Goal: Task Accomplishment & Management: Use online tool/utility

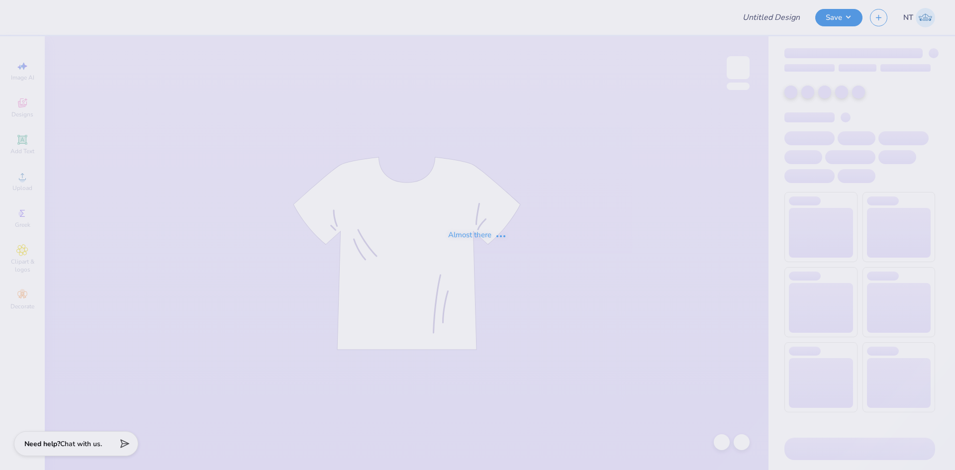
type input "parents wknd"
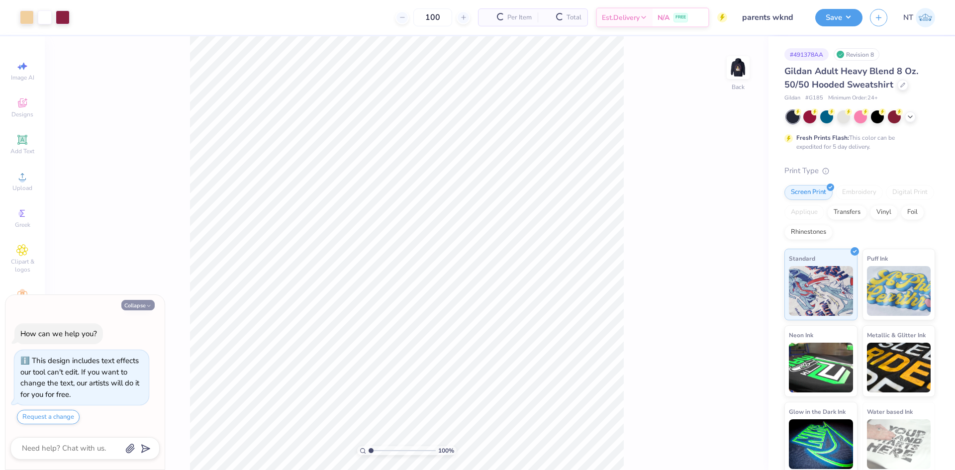
click at [144, 308] on button "Collapse" at bounding box center [137, 305] width 33 height 10
type textarea "x"
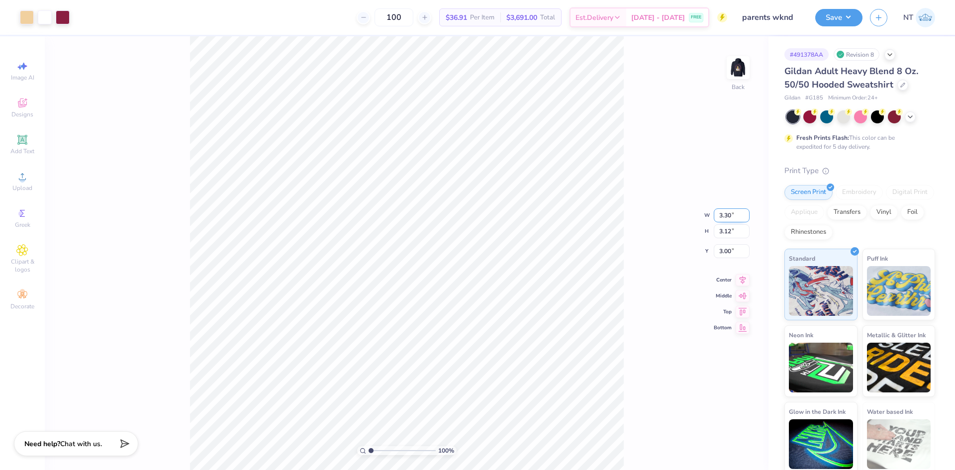
click at [723, 218] on input "3.30" at bounding box center [732, 215] width 36 height 14
type input "3.50"
type input "3.31"
click at [726, 242] on input "2.91" at bounding box center [732, 243] width 36 height 14
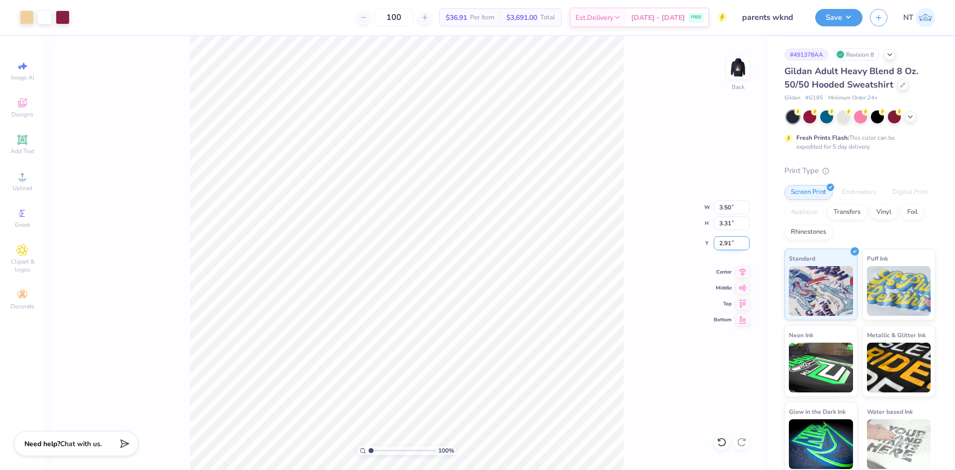
click at [726, 242] on input "2.91" at bounding box center [732, 243] width 36 height 14
type input "3.00"
click at [650, 337] on div "100 % Back" at bounding box center [406, 253] width 723 height 434
click at [736, 65] on img at bounding box center [738, 68] width 40 height 40
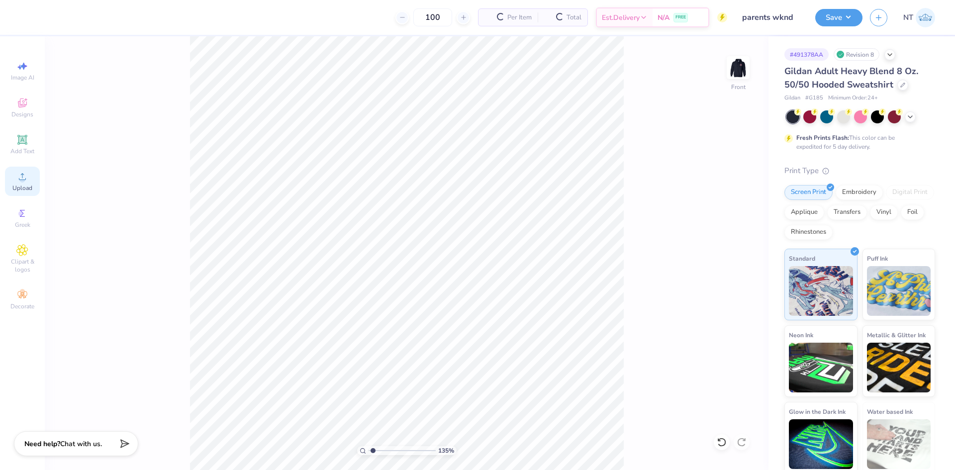
click at [29, 180] on div "Upload" at bounding box center [22, 181] width 35 height 29
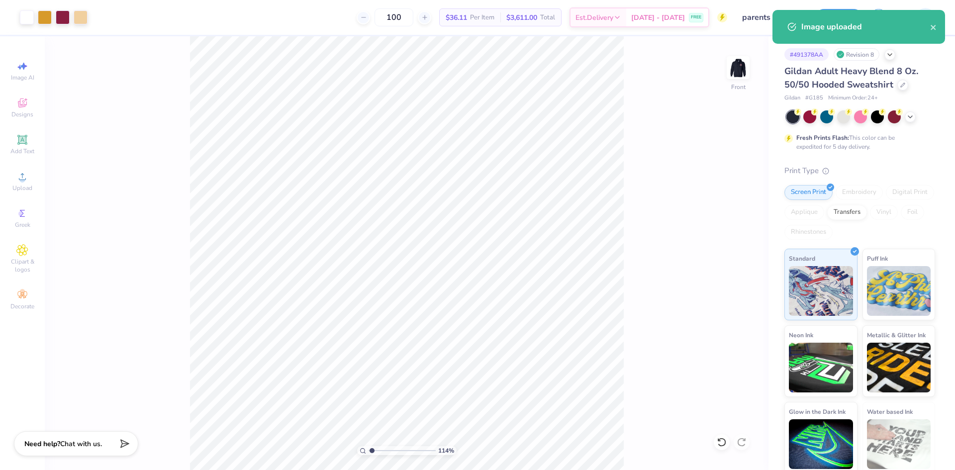
type input "1.1443473820924"
click at [737, 207] on input "15.00" at bounding box center [732, 207] width 36 height 14
click at [718, 205] on input "15.00" at bounding box center [732, 207] width 36 height 14
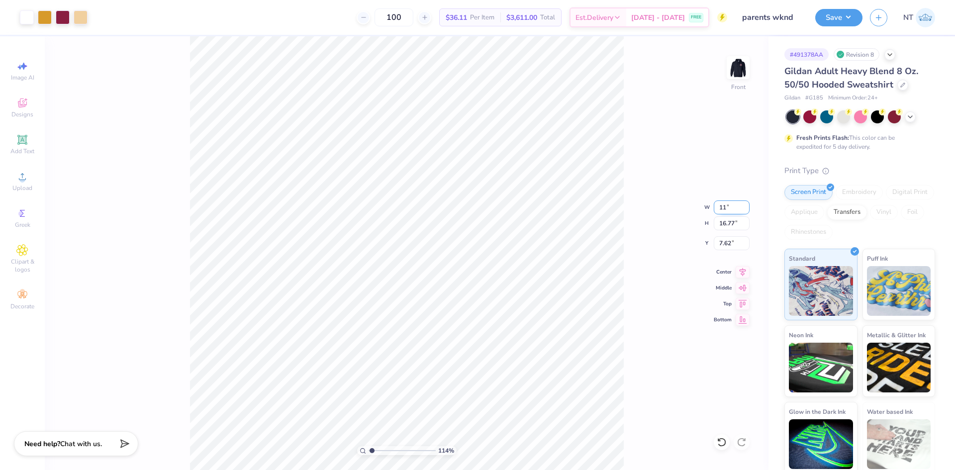
type input "11"
type input "1.1443473820924"
type input "11.00"
type input "12.29"
click at [727, 247] on input "9.85" at bounding box center [732, 243] width 36 height 14
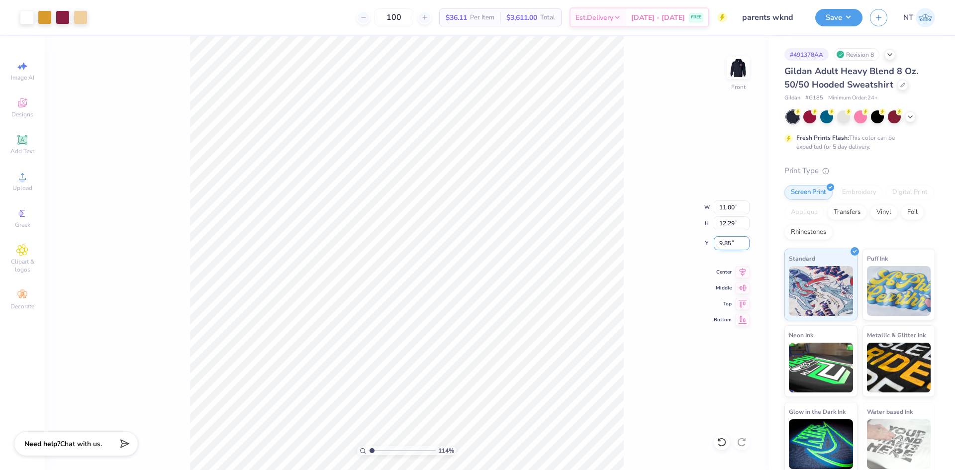
click at [727, 247] on input "9.85" at bounding box center [732, 243] width 36 height 14
type input "3"
type input "1.1443473820924"
type input "6.00"
click at [665, 467] on div "135 % Front" at bounding box center [406, 253] width 723 height 434
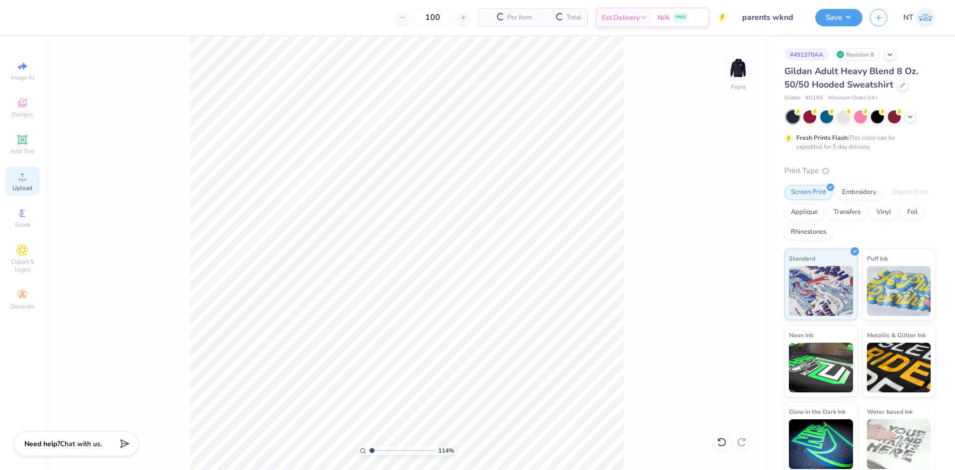
click at [16, 172] on div "Upload" at bounding box center [22, 181] width 35 height 29
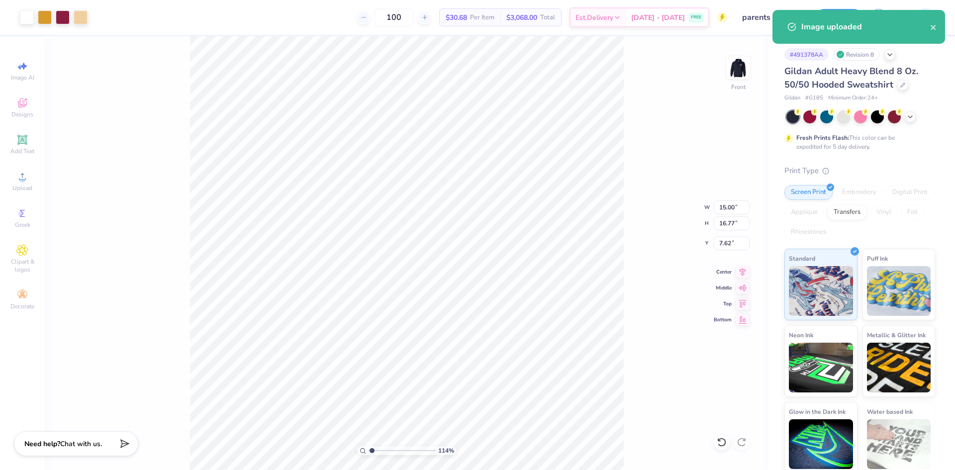
type input "1.1443473820924"
click at [719, 206] on input "15.00" at bounding box center [732, 207] width 36 height 14
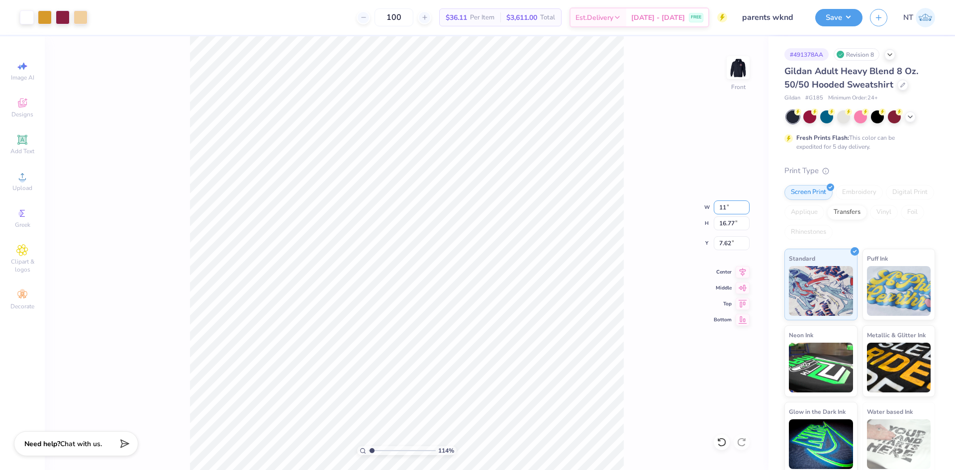
type input "11"
type input "1.1443473820924"
type input "11.00"
type input "12.29"
click at [723, 243] on input "9.85" at bounding box center [732, 243] width 36 height 14
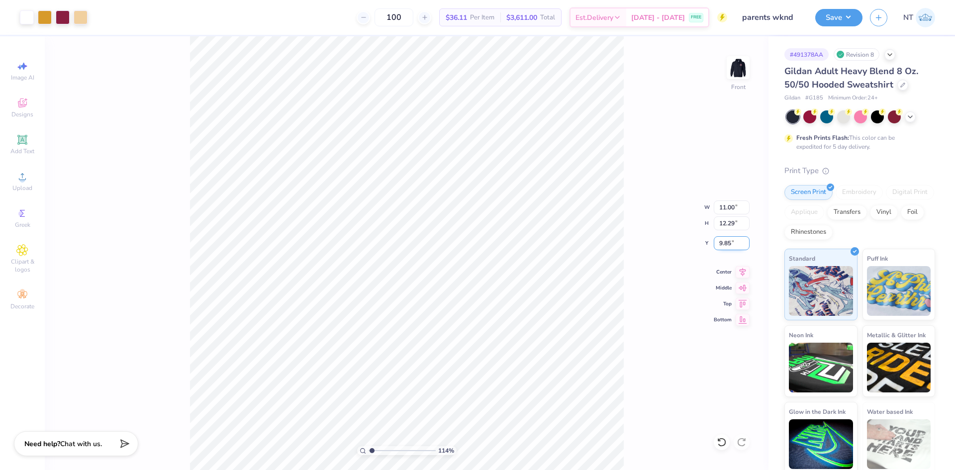
click at [723, 243] on input "9.85" at bounding box center [732, 243] width 36 height 14
type input "3"
type input "1.1443473820924"
type input "6.00"
type input "1"
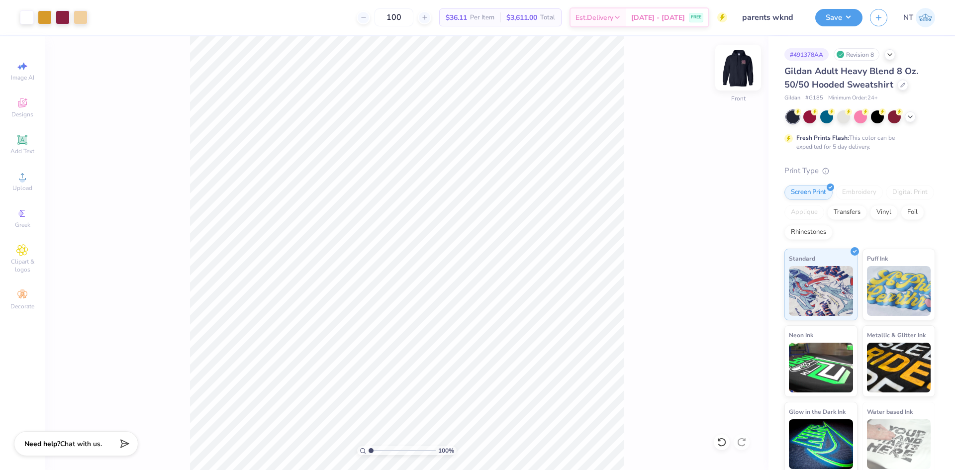
click at [727, 69] on img at bounding box center [738, 68] width 40 height 40
click at [736, 77] on img at bounding box center [738, 68] width 40 height 40
click at [847, 23] on button "Save" at bounding box center [838, 15] width 47 height 17
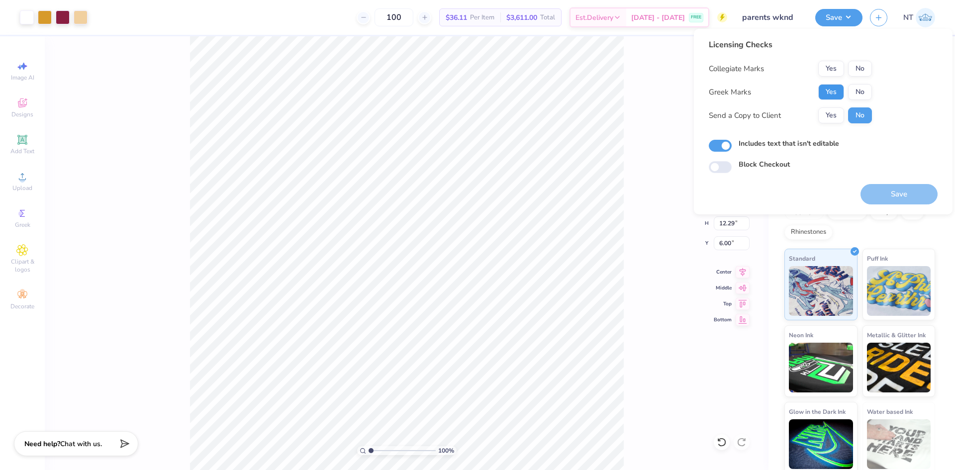
click at [840, 90] on button "Yes" at bounding box center [831, 92] width 26 height 16
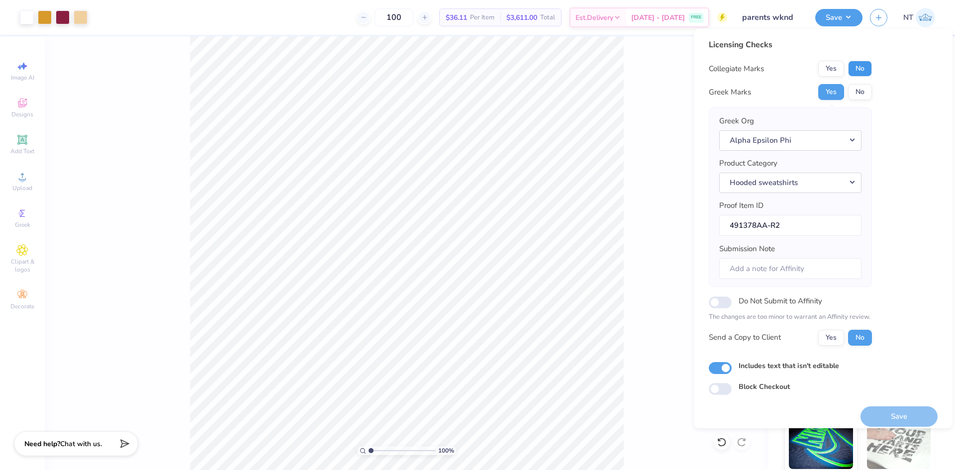
click at [859, 67] on button "No" at bounding box center [860, 69] width 24 height 16
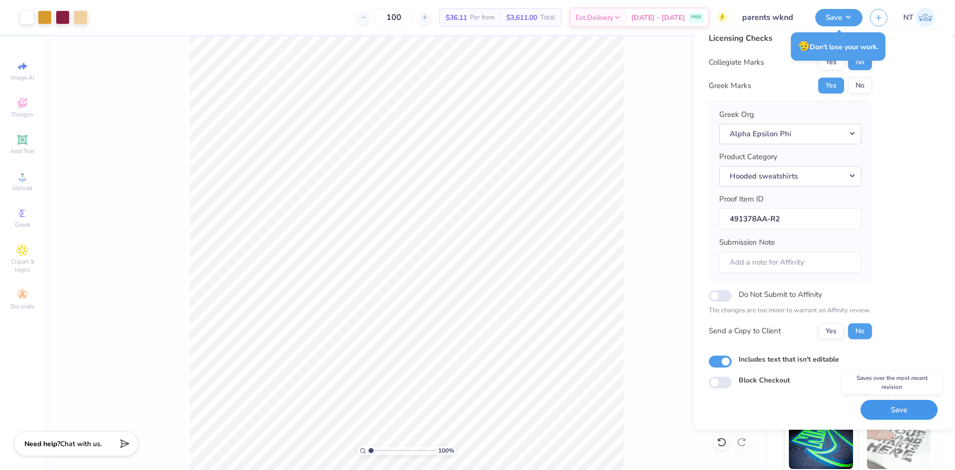
click at [891, 403] on button "Save" at bounding box center [898, 410] width 77 height 20
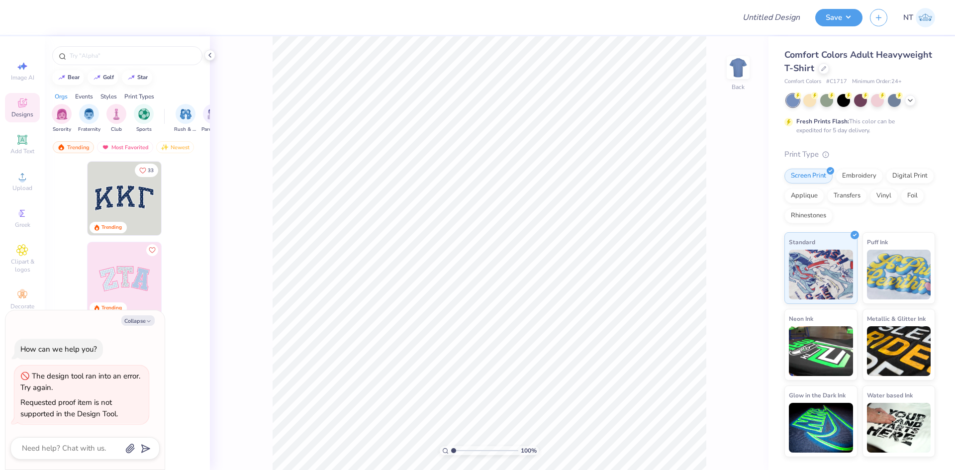
type textarea "x"
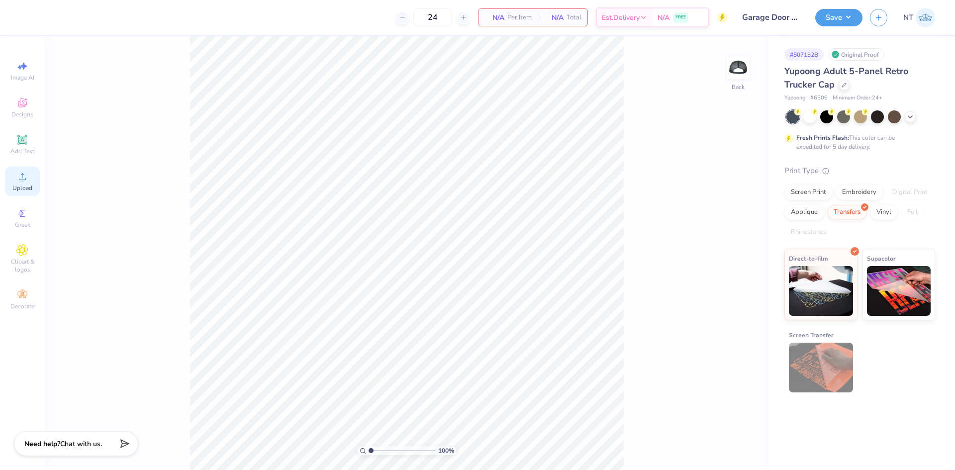
click at [22, 180] on icon at bounding box center [22, 176] width 7 height 7
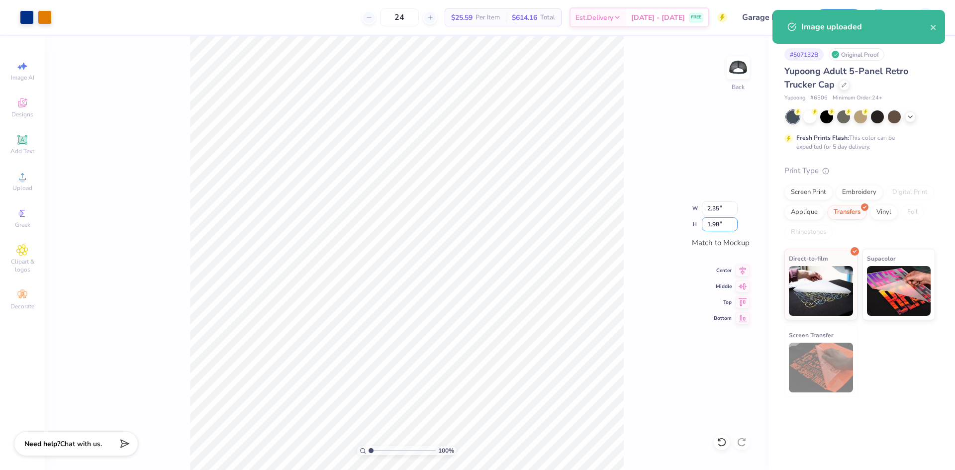
click at [723, 224] on input "1.98" at bounding box center [720, 224] width 36 height 14
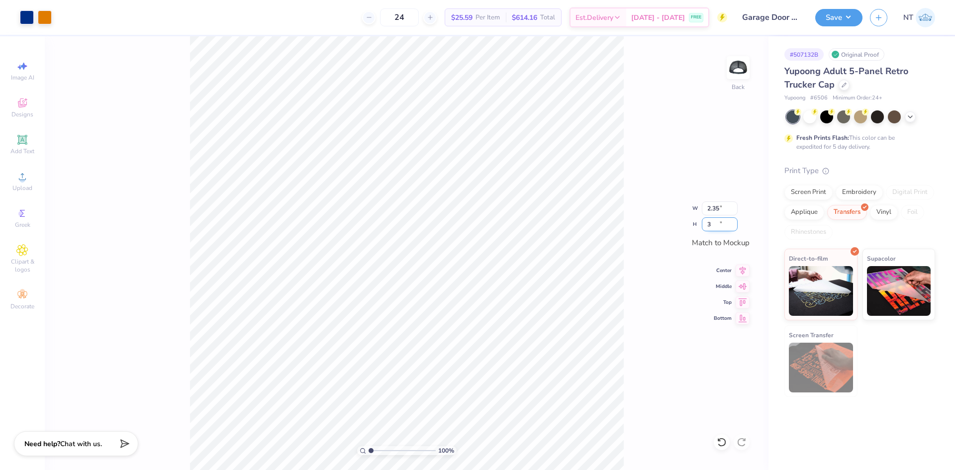
type input "3"
type input "2.37"
type input "2.00"
click at [710, 207] on input "2.37" at bounding box center [720, 208] width 36 height 14
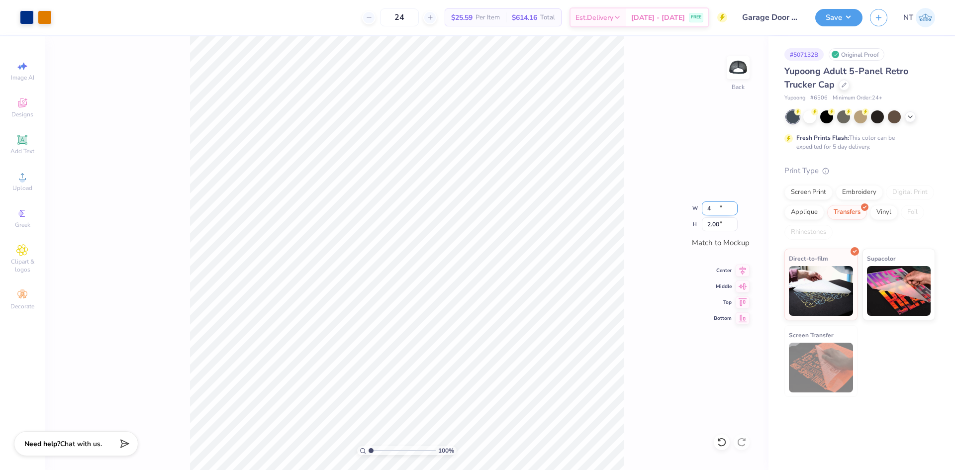
type input "4"
click at [657, 281] on div "100 % Back W 4 4 " H 2.00 2.00 " Match to Mockup Center Middle Top Bottom" at bounding box center [406, 253] width 723 height 434
click at [844, 17] on button "Save" at bounding box center [838, 15] width 47 height 17
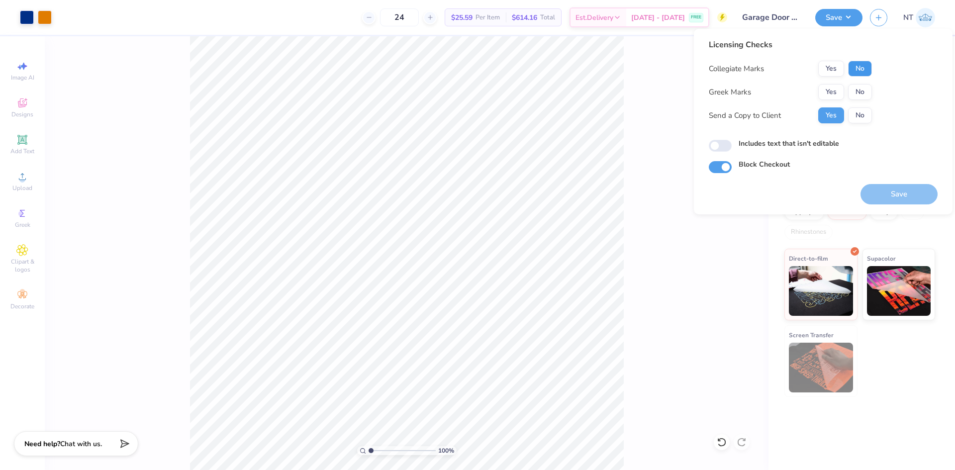
click at [862, 74] on button "No" at bounding box center [860, 69] width 24 height 16
click at [865, 86] on button "No" at bounding box center [860, 92] width 24 height 16
click at [741, 146] on label "Includes text that isn't editable" at bounding box center [788, 143] width 100 height 10
click at [731, 146] on input "Includes text that isn't editable" at bounding box center [720, 146] width 23 height 12
checkbox input "true"
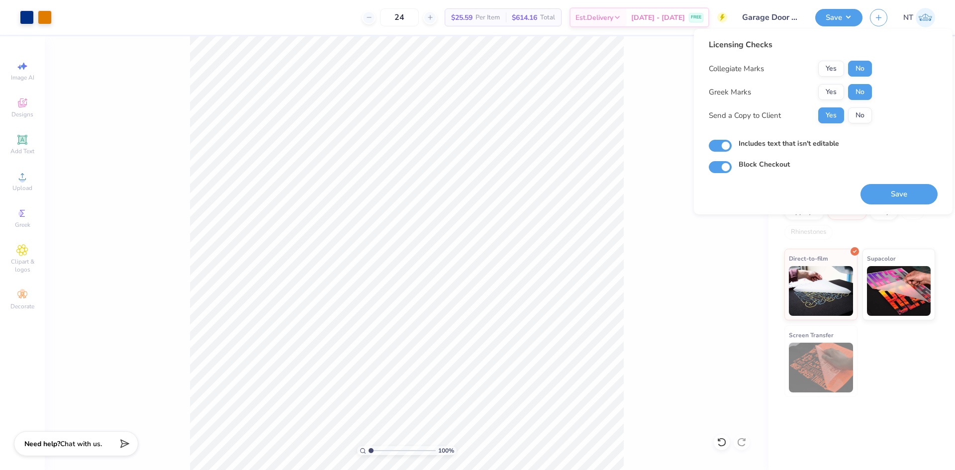
click at [866, 179] on div "Save" at bounding box center [898, 188] width 77 height 31
click at [876, 189] on button "Save" at bounding box center [898, 194] width 77 height 20
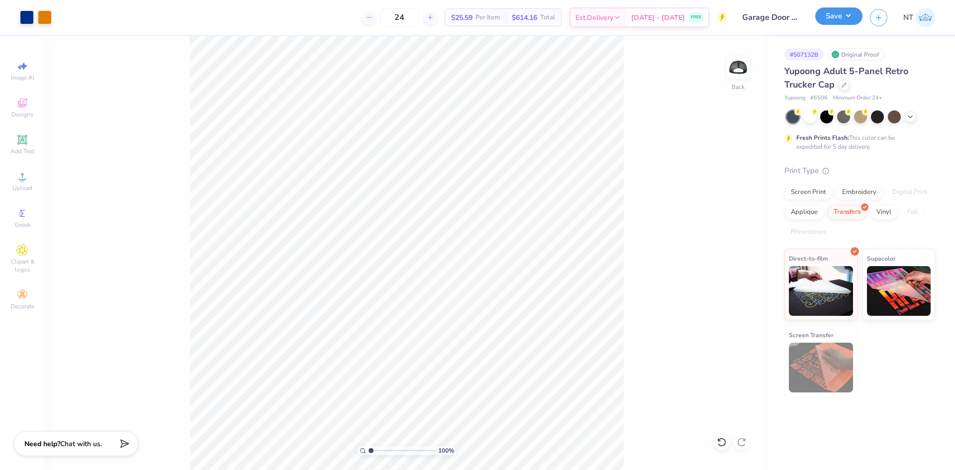
click at [832, 20] on button "Save" at bounding box center [838, 15] width 47 height 17
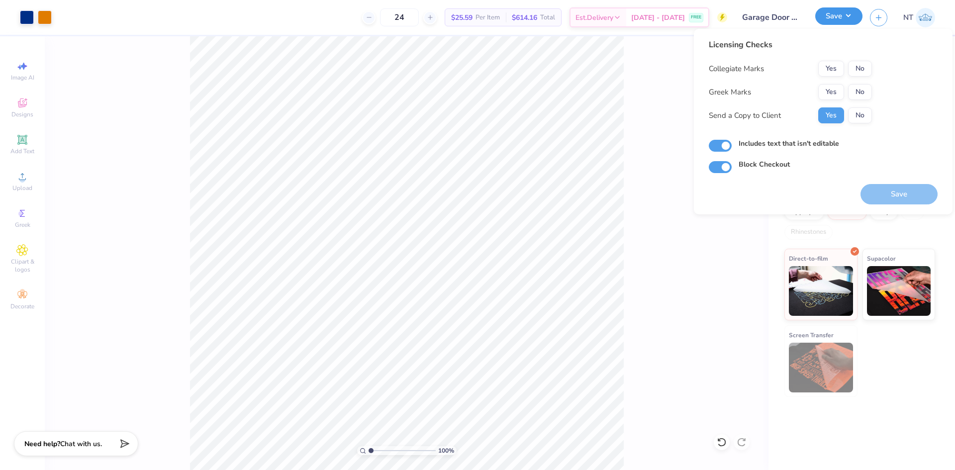
click at [832, 20] on button "Save" at bounding box center [838, 15] width 47 height 17
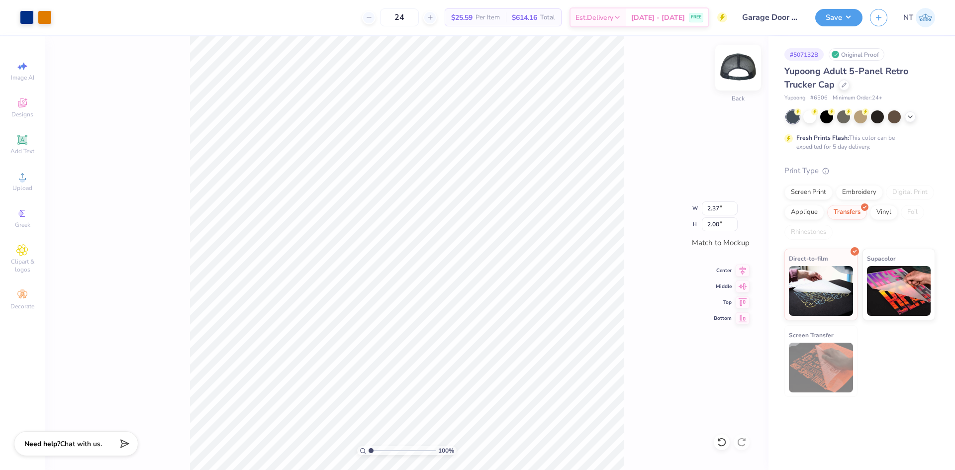
click at [745, 67] on img at bounding box center [738, 68] width 40 height 40
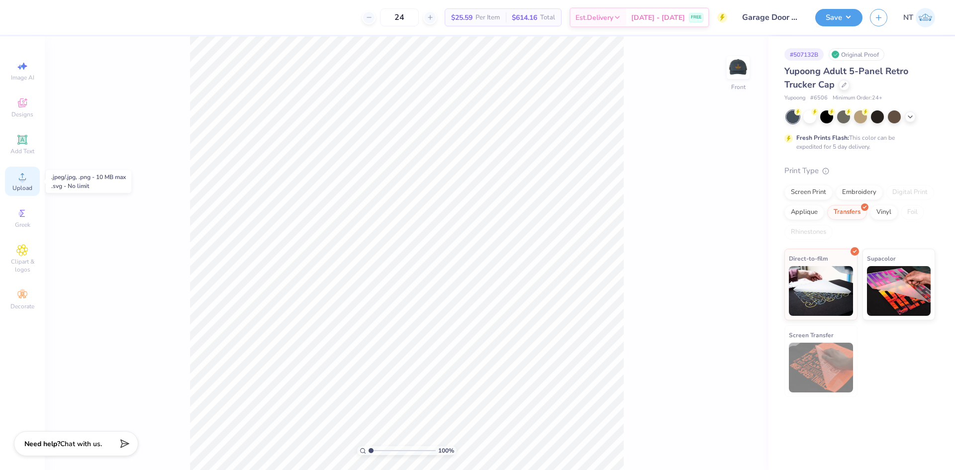
click at [26, 186] on span "Upload" at bounding box center [22, 188] width 20 height 8
